Goal: Information Seeking & Learning: Learn about a topic

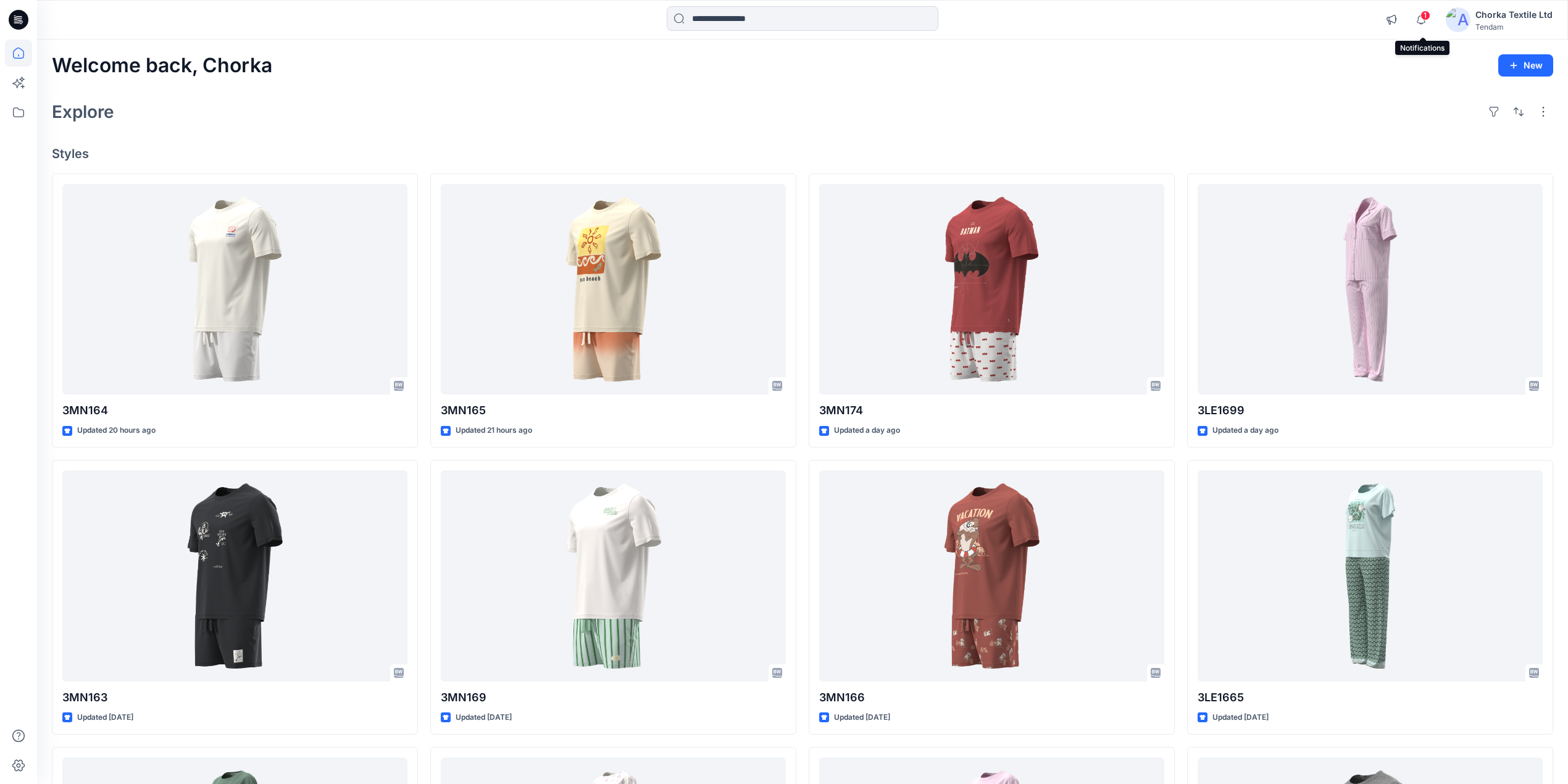
click at [1425, 13] on span "1" at bounding box center [1425, 15] width 10 height 10
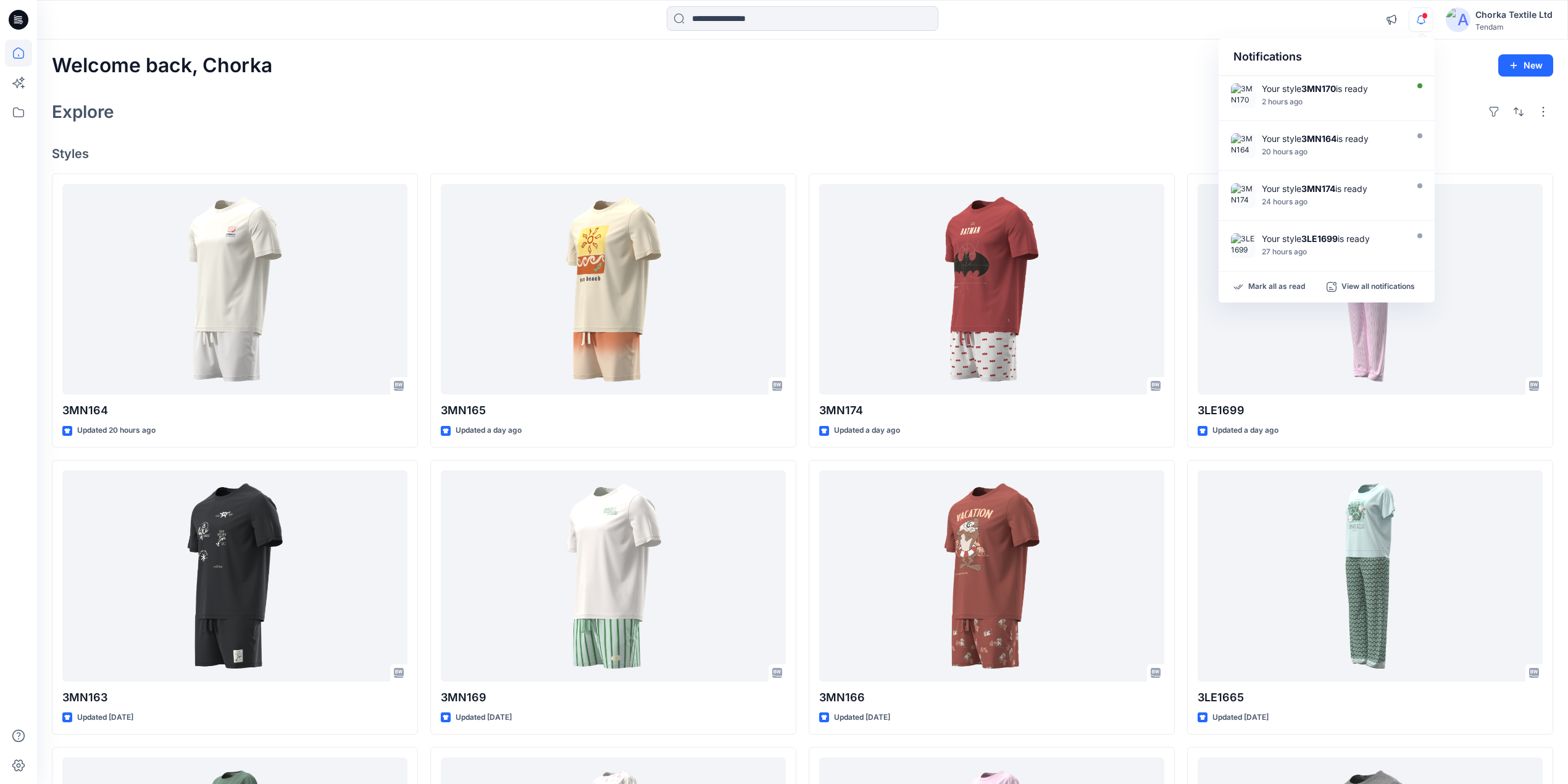
click at [1121, 95] on div "Welcome back, Chorka New Explore Styles 3MN164 Updated 20 hours ago 3MN163 Upda…" at bounding box center [803, 560] width 1531 height 1041
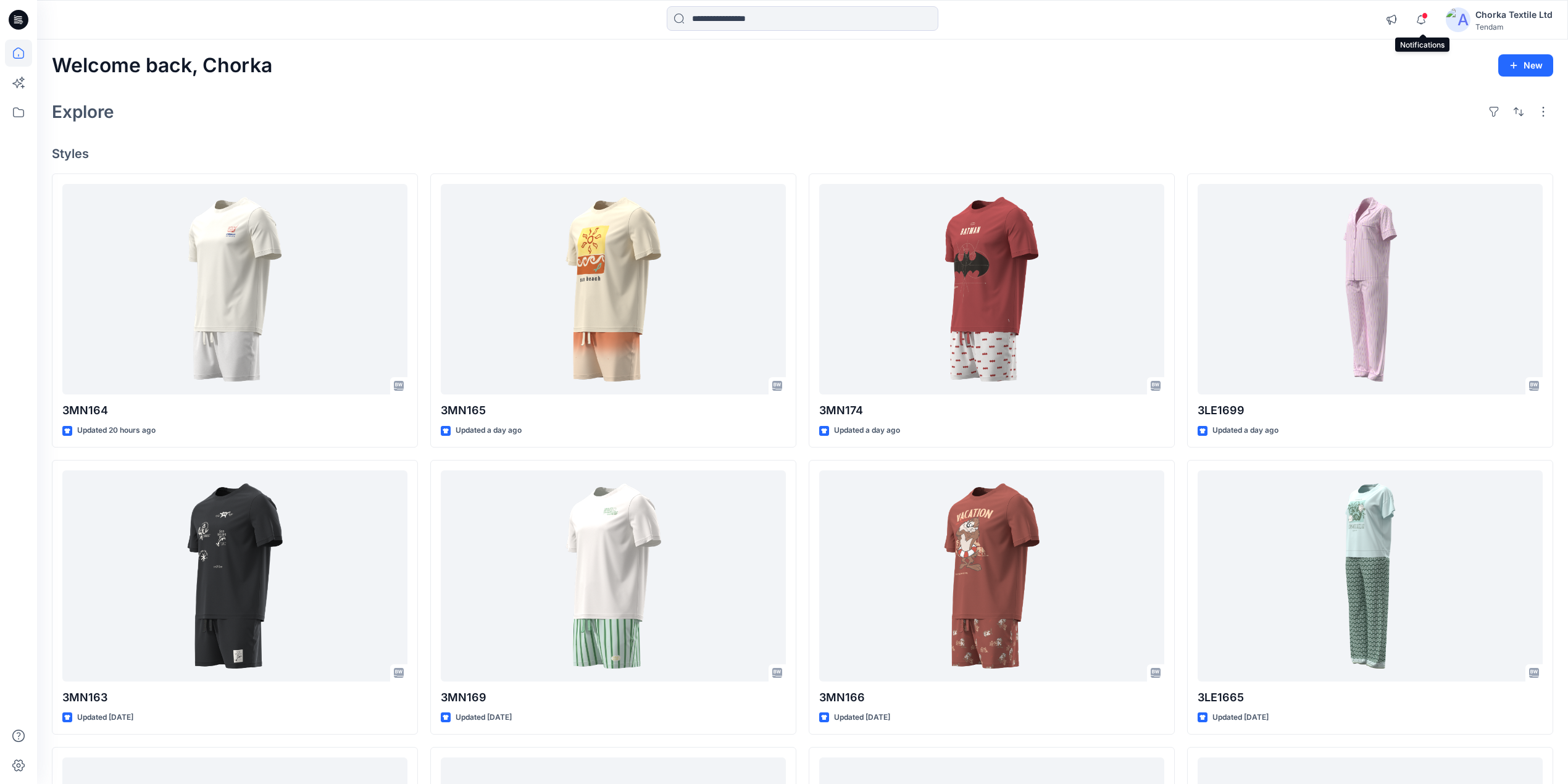
click at [1424, 16] on span at bounding box center [1425, 16] width 6 height 7
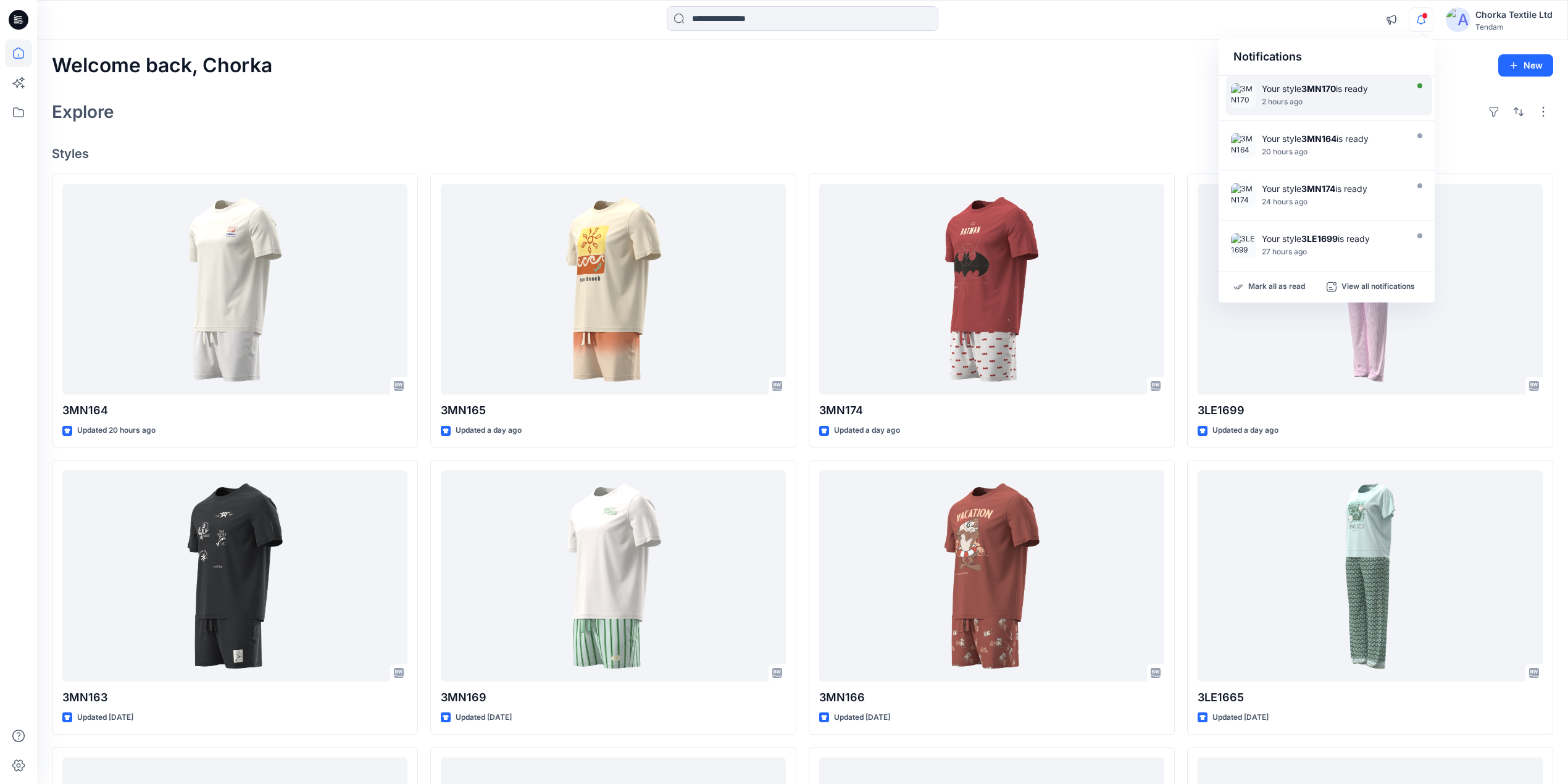
click at [1317, 95] on div at bounding box center [1332, 95] width 142 height 2
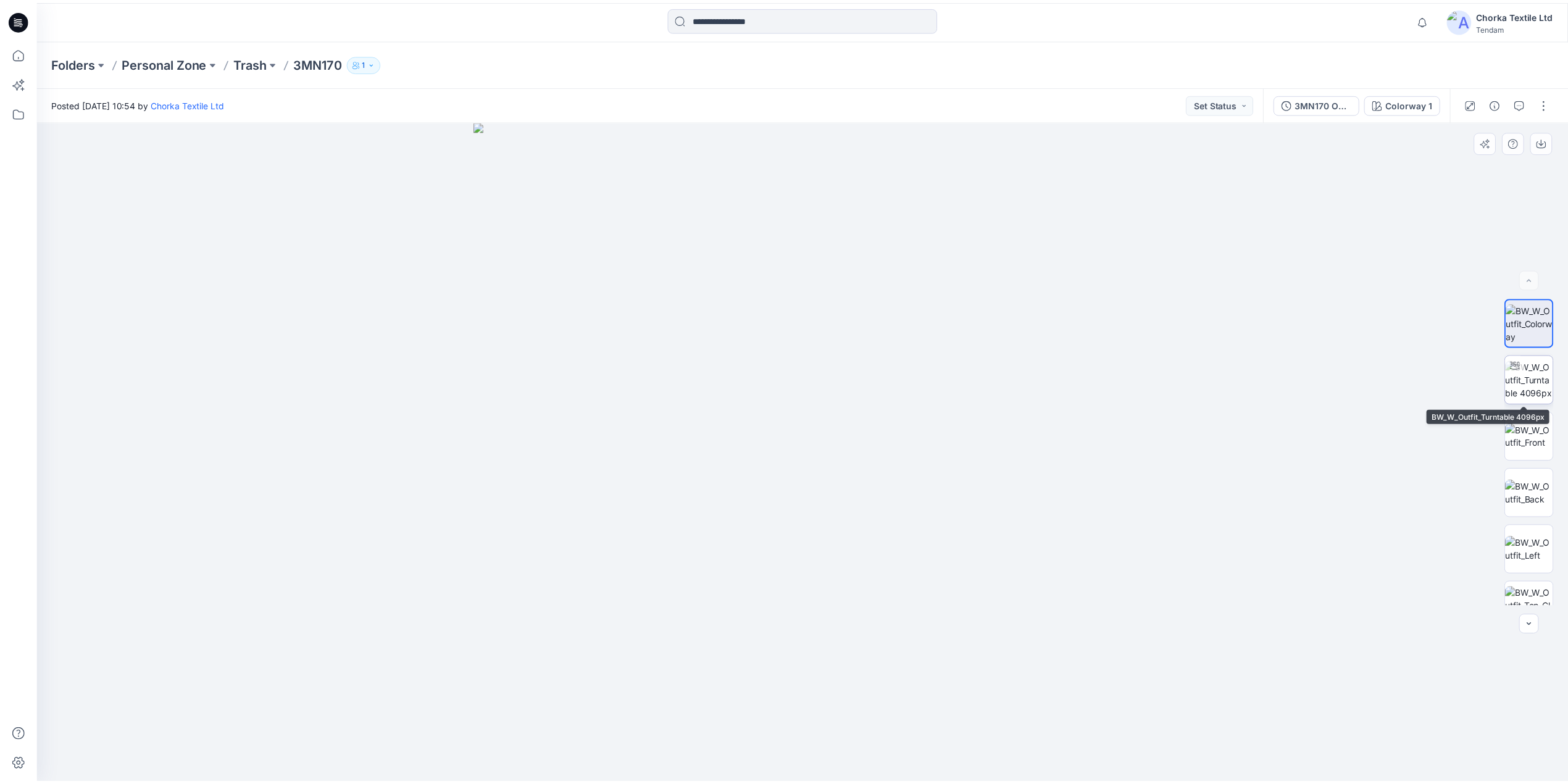
scroll to position [82, 0]
drag, startPoint x: 825, startPoint y: 217, endPoint x: 814, endPoint y: 460, distance: 243.2
click at [814, 460] on img at bounding box center [797, 116] width 2490 height 1335
drag, startPoint x: 810, startPoint y: 312, endPoint x: 811, endPoint y: 513, distance: 201.0
click at [811, 513] on img at bounding box center [798, 219] width 2490 height 1130
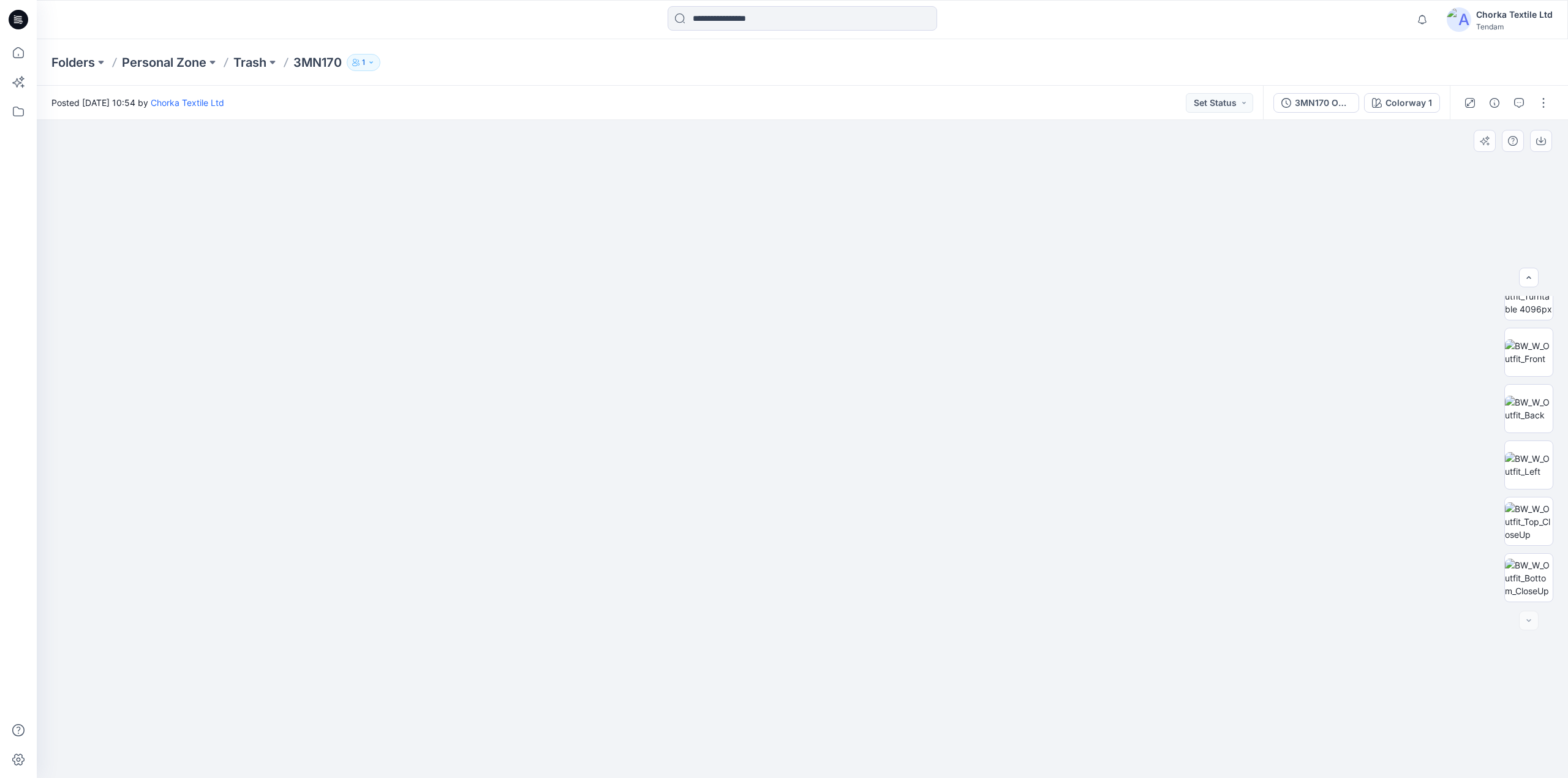
drag, startPoint x: 831, startPoint y: 361, endPoint x: 821, endPoint y: 463, distance: 102.5
click at [821, 463] on img at bounding box center [782, 268] width 2471 height 1019
click at [1319, 97] on div "3MN170 Opt.1" at bounding box center [1323, 103] width 56 height 13
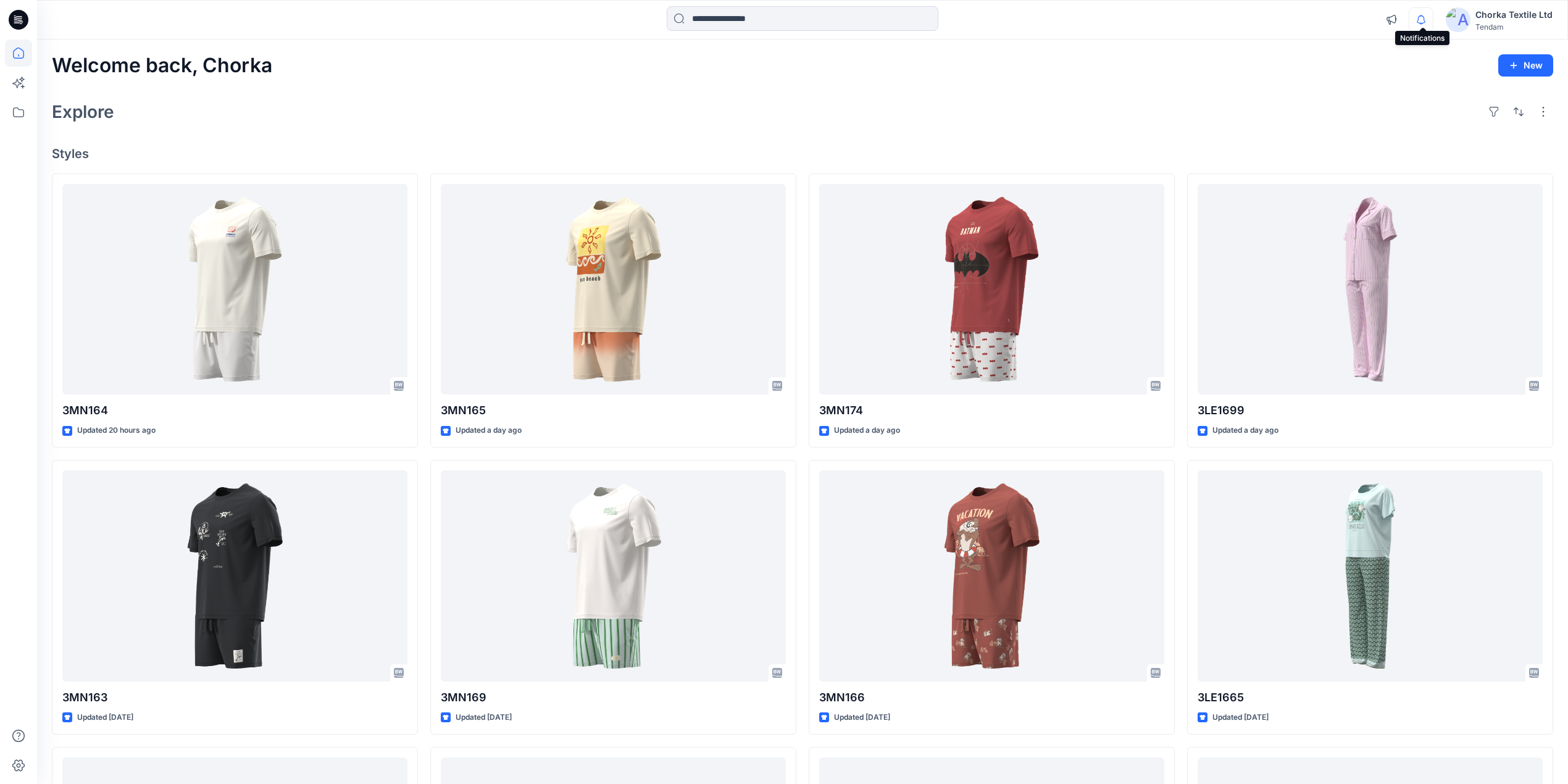
click at [1427, 17] on icon "button" at bounding box center [1421, 19] width 24 height 25
click at [960, 112] on div "Explore" at bounding box center [802, 111] width 1501 height 29
click at [1422, 17] on icon "button" at bounding box center [1421, 19] width 24 height 25
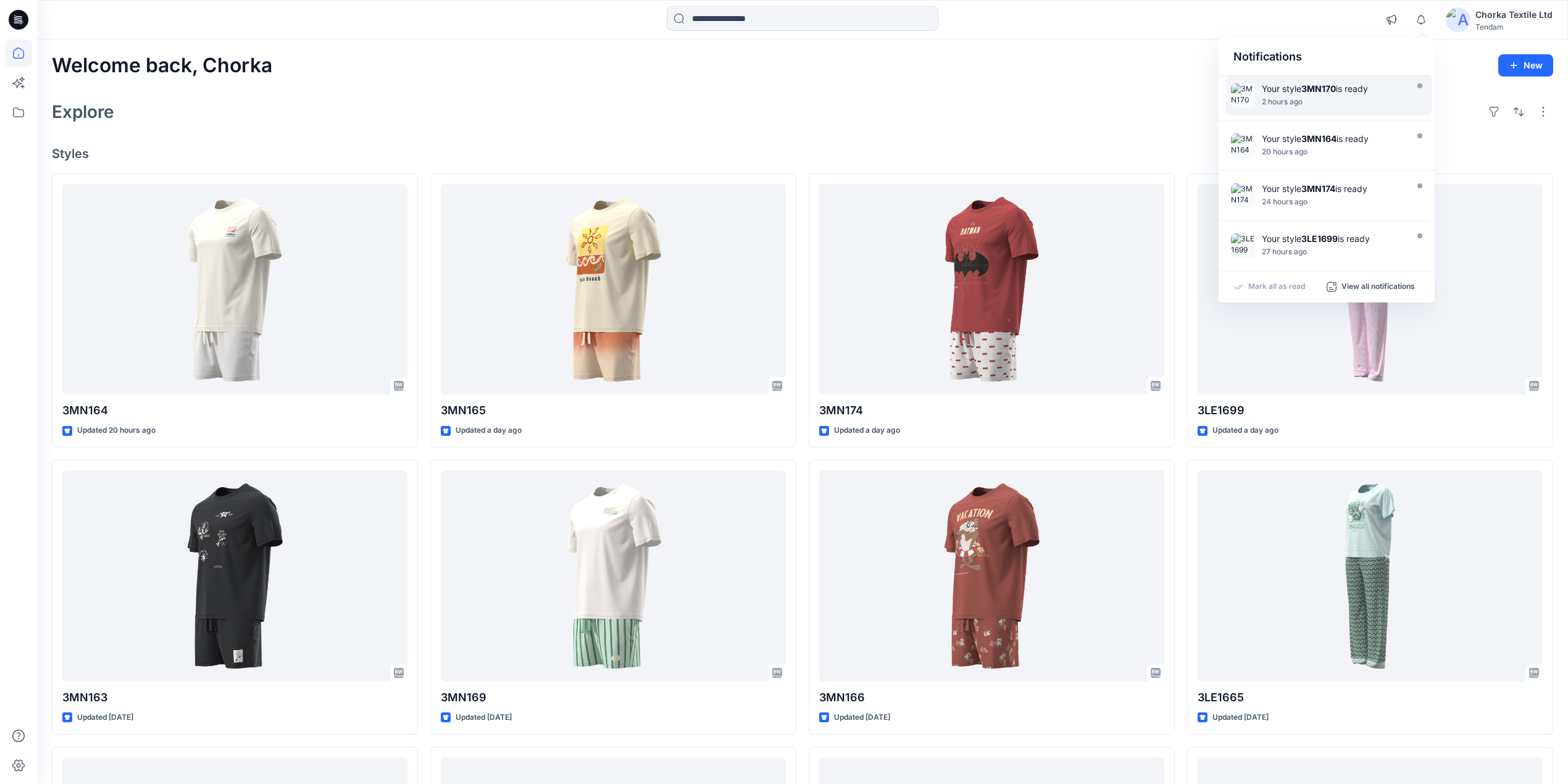
click at [1314, 91] on strong "3MN170" at bounding box center [1318, 88] width 34 height 10
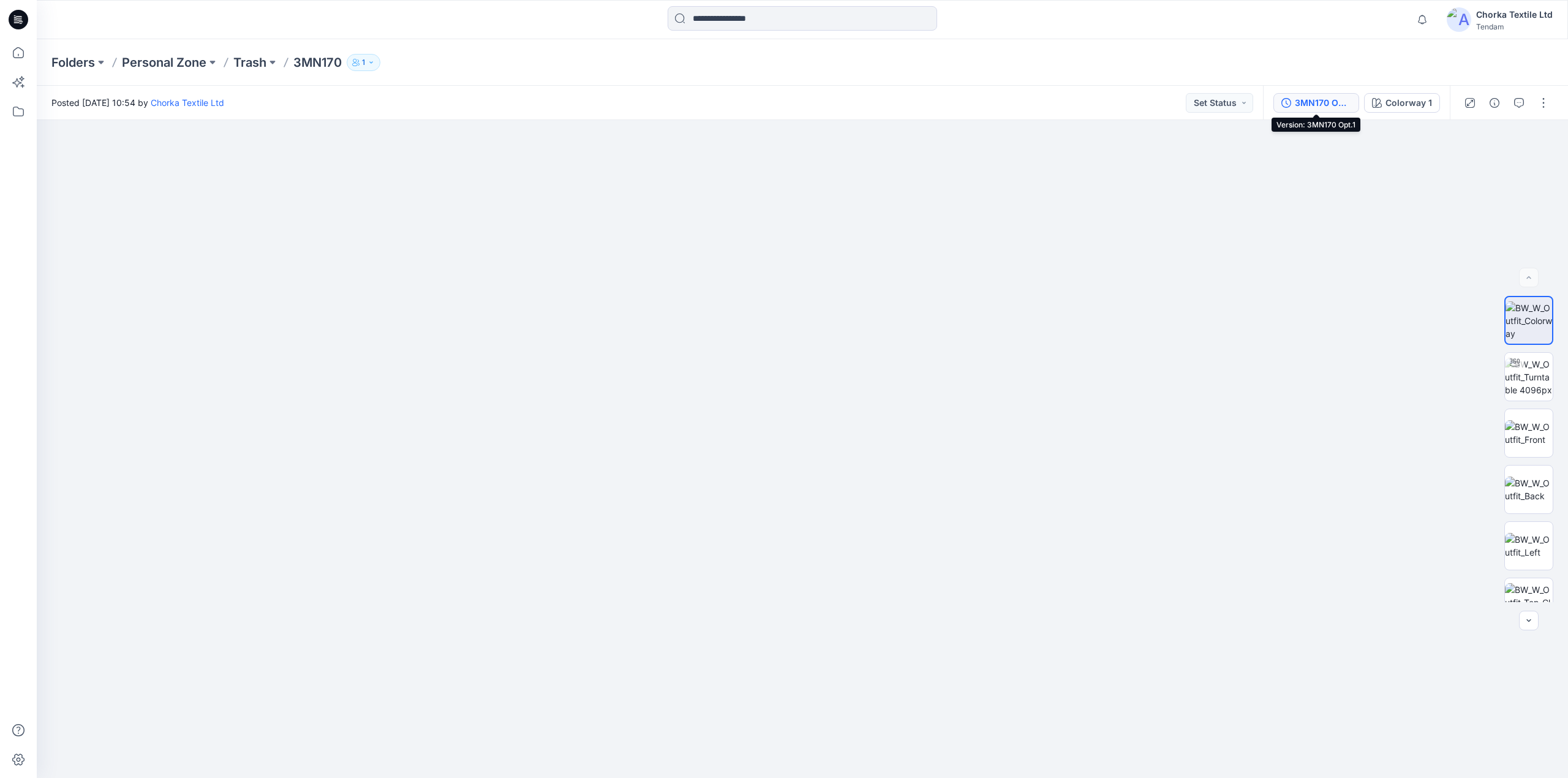
click at [1313, 96] on div "3MN170 Opt.1" at bounding box center [1323, 103] width 56 height 13
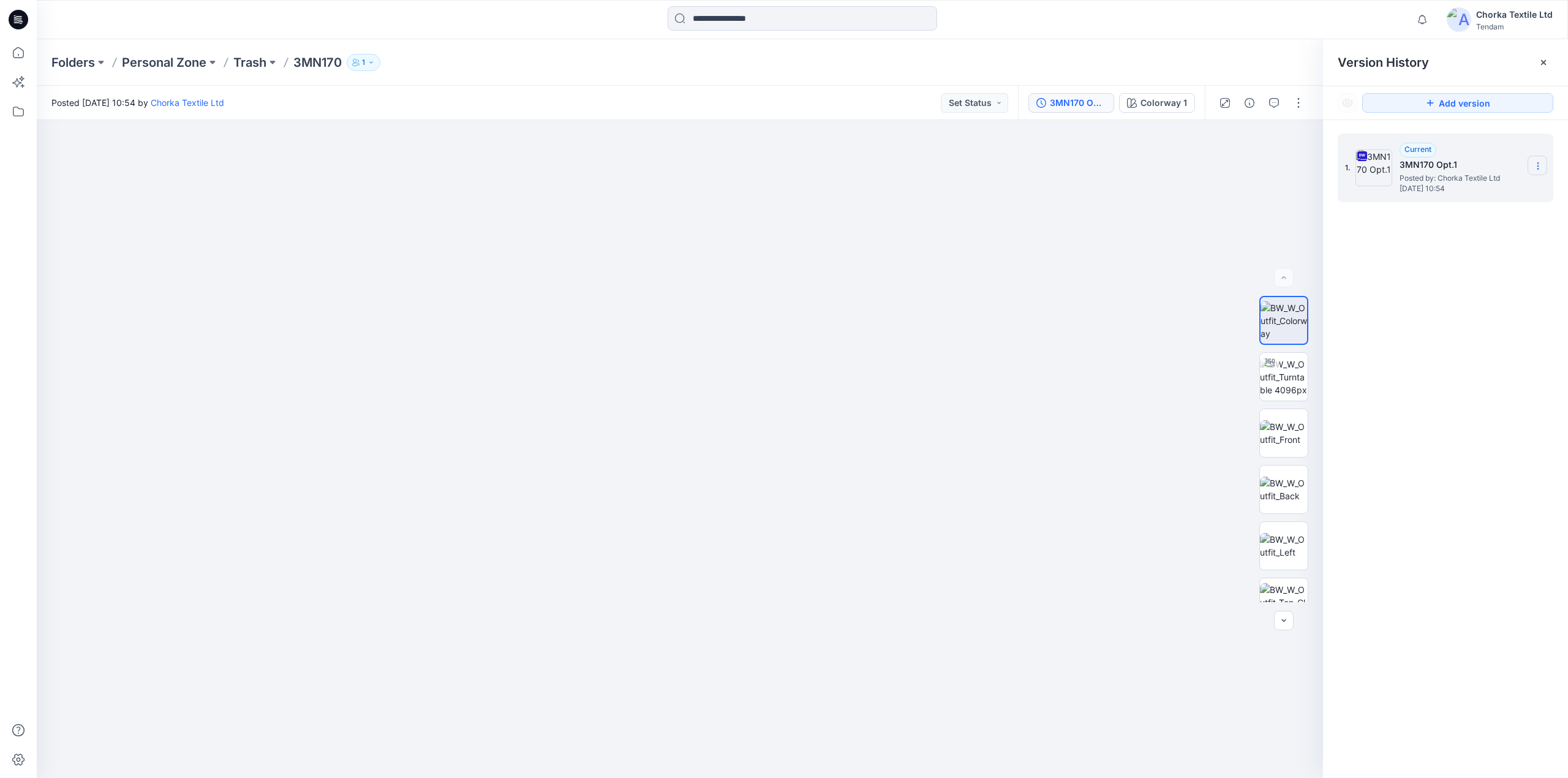
click at [1539, 170] on icon at bounding box center [1538, 166] width 9 height 9
click at [1419, 334] on div "1. Current 3MN170 Opt.1 Posted by: Chorka Textile Ltd [DATE] 10:54" at bounding box center [1446, 458] width 245 height 676
click at [215, 62] on button at bounding box center [213, 62] width 13 height 17
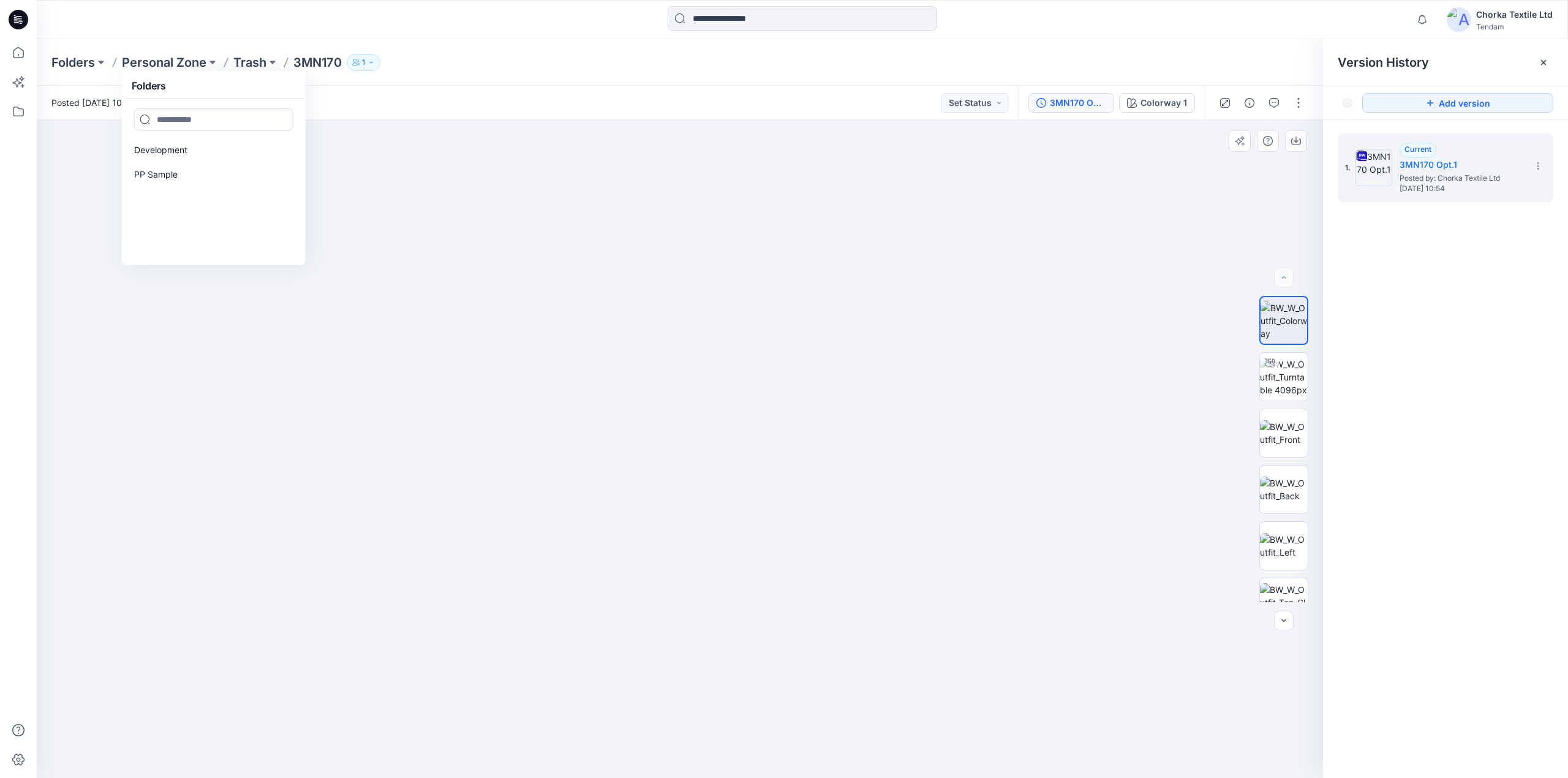
click at [385, 224] on img at bounding box center [679, 185] width 1715 height 1188
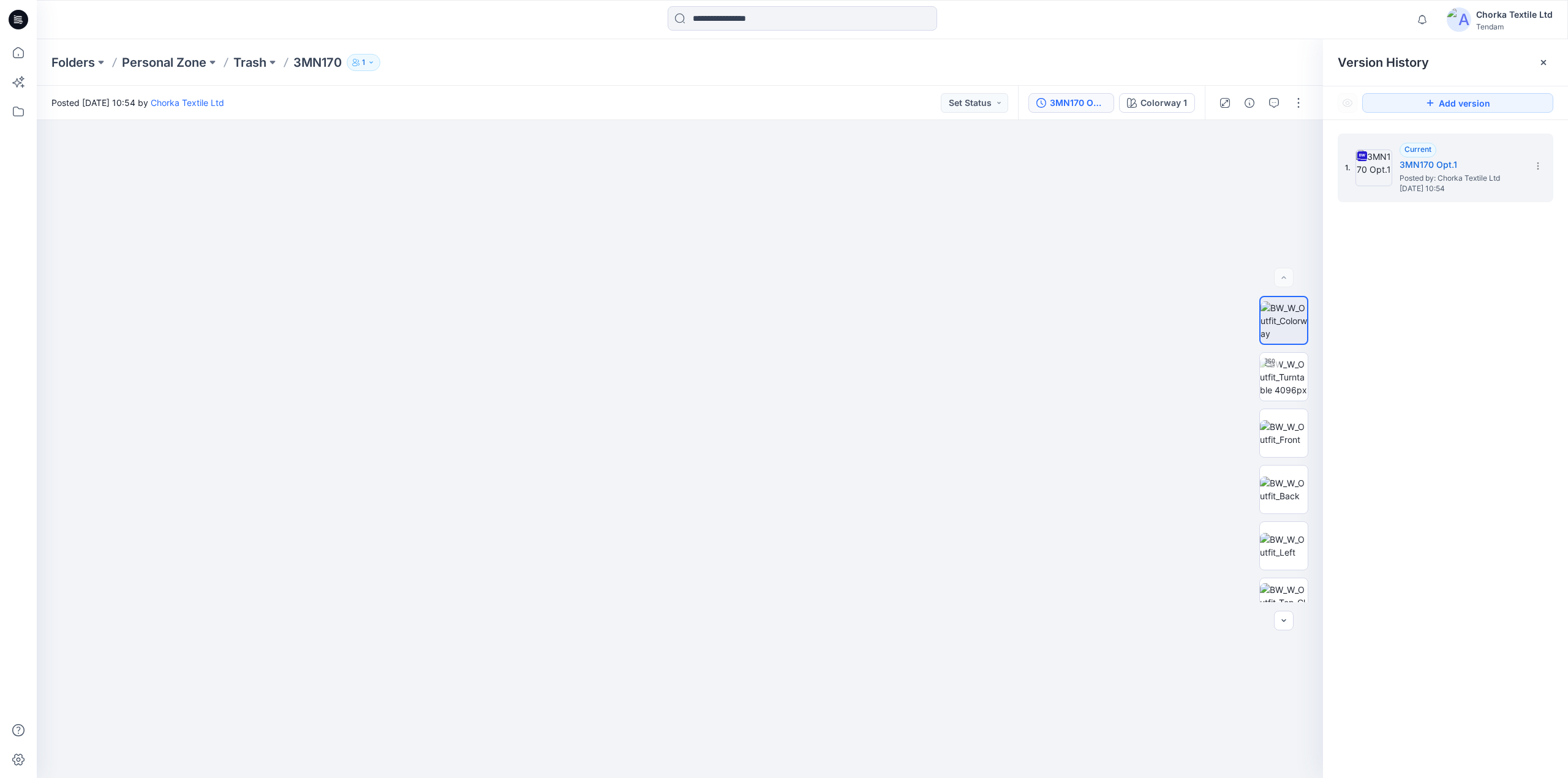
click at [370, 64] on icon "button" at bounding box center [371, 62] width 7 height 7
click at [456, 138] on button "External 1" at bounding box center [462, 137] width 73 height 32
click at [364, 282] on img at bounding box center [679, 185] width 1715 height 1188
click at [1273, 421] on img at bounding box center [1284, 433] width 48 height 26
drag, startPoint x: 709, startPoint y: 238, endPoint x: 711, endPoint y: 520, distance: 282.0
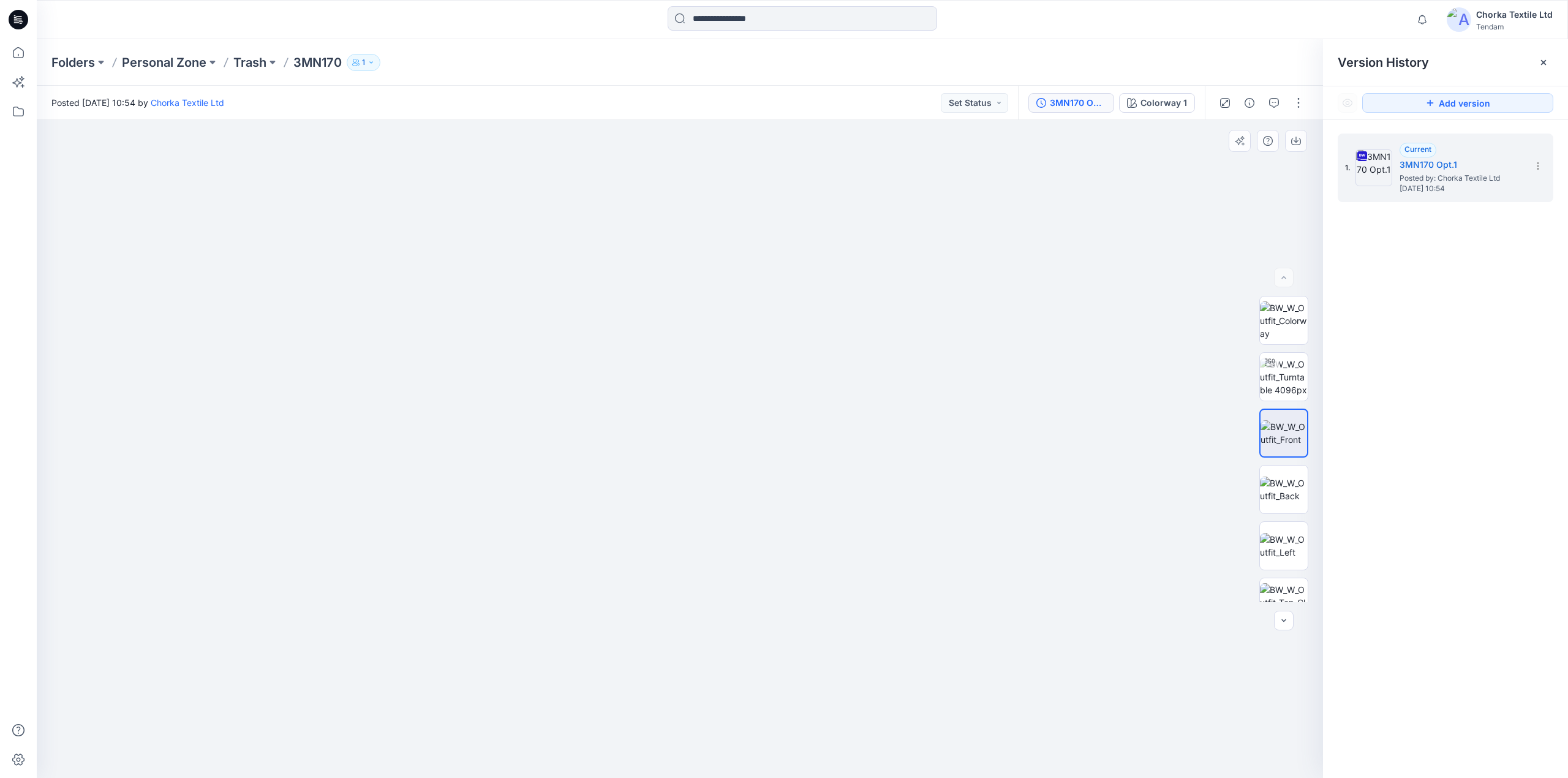
click at [704, 537] on img at bounding box center [674, 260] width 2018 height 1038
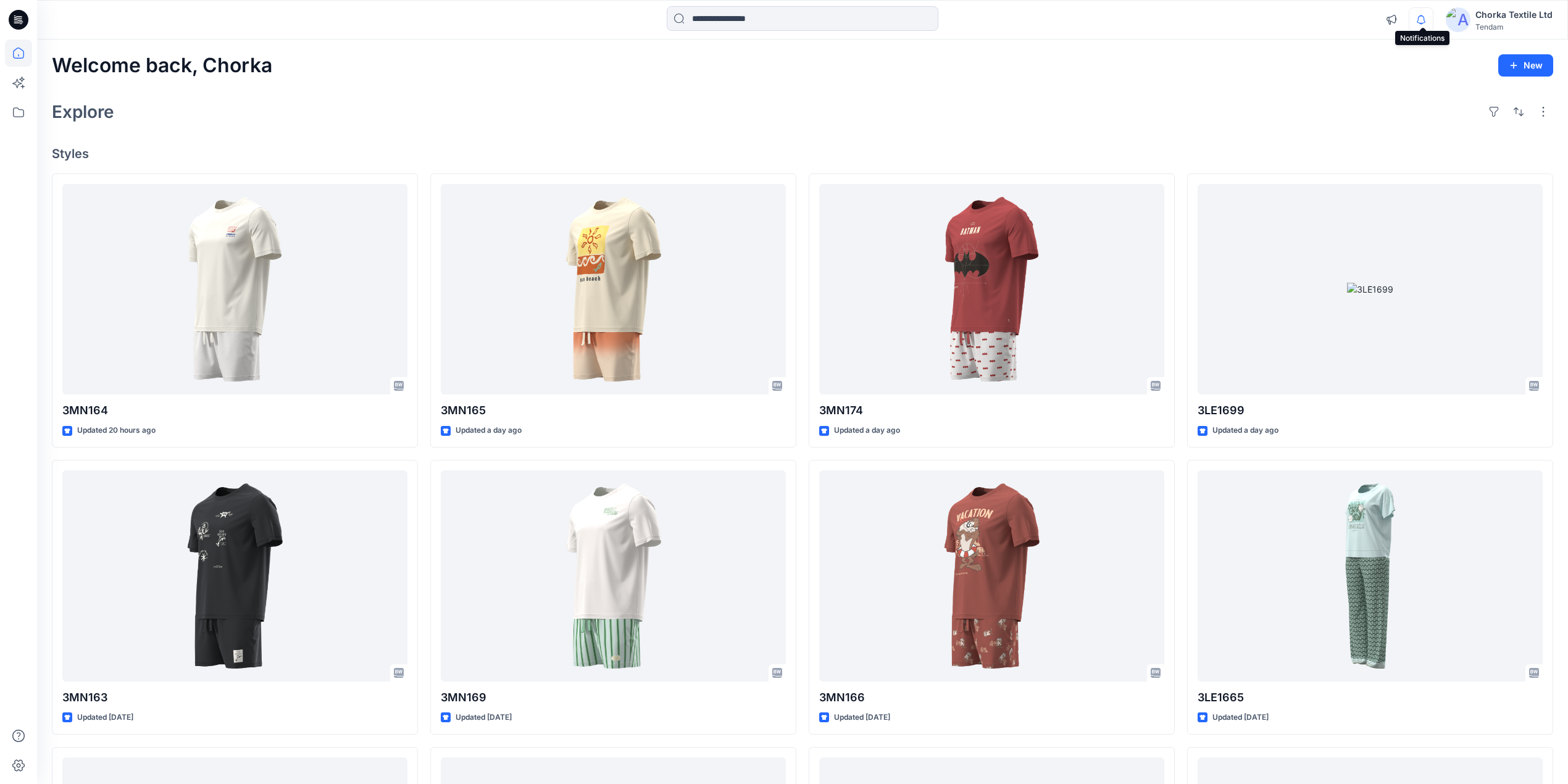
click at [1418, 17] on icon "button" at bounding box center [1421, 19] width 24 height 25
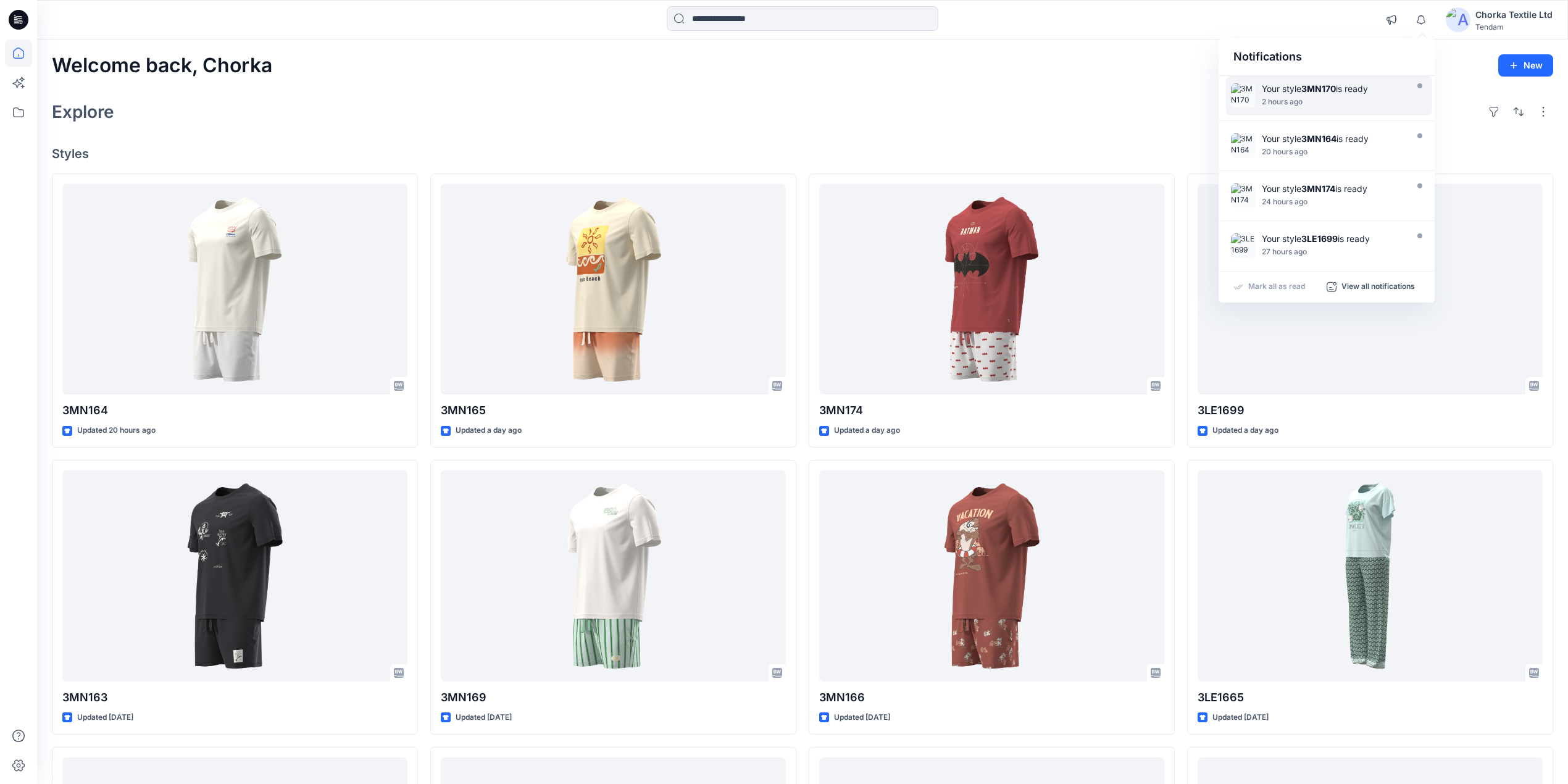
click at [1303, 95] on div at bounding box center [1332, 95] width 142 height 2
